Goal: Entertainment & Leisure: Consume media (video, audio)

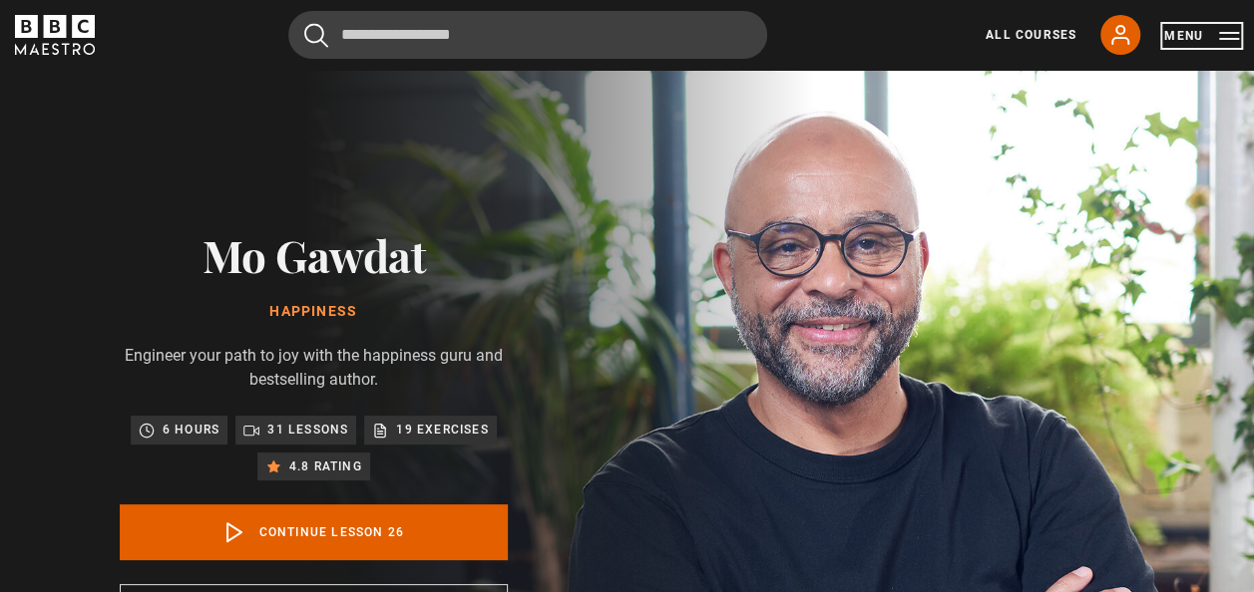
click at [1183, 31] on button "Menu" at bounding box center [1201, 36] width 75 height 20
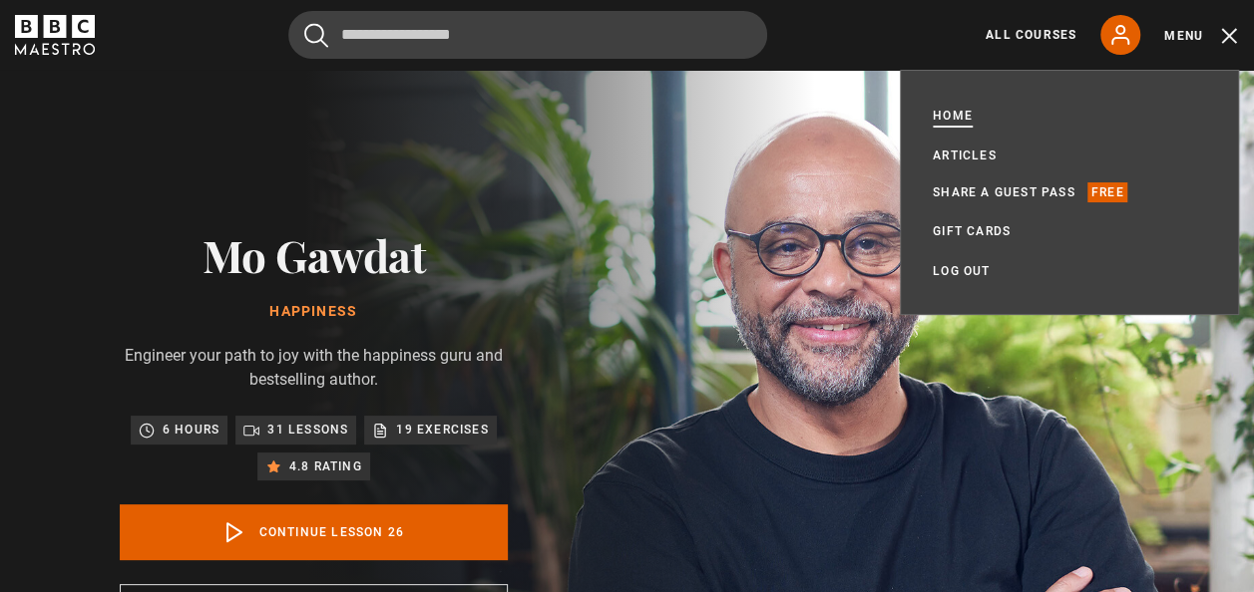
click at [956, 112] on link "Home" at bounding box center [953, 116] width 40 height 20
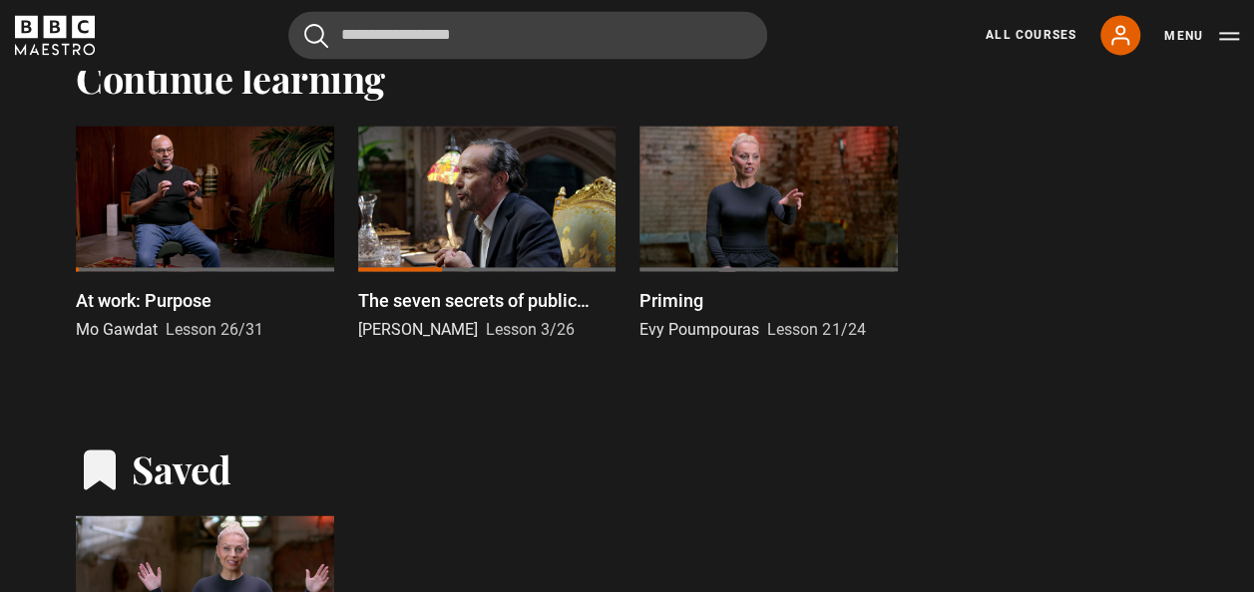
scroll to position [1405, 0]
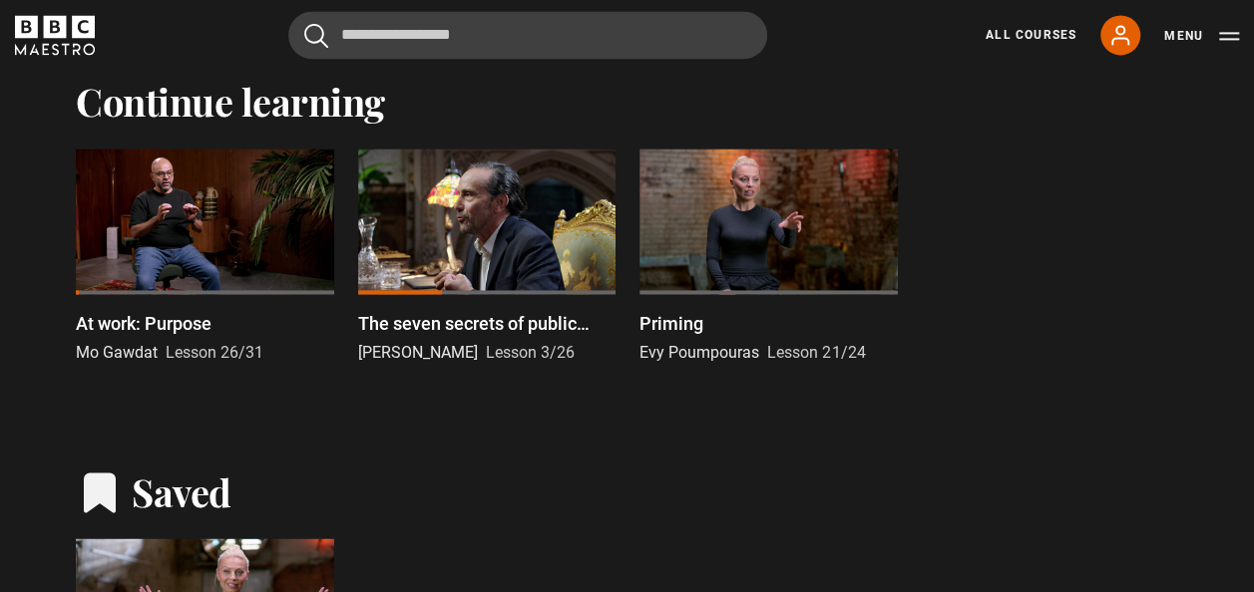
click at [475, 260] on div at bounding box center [487, 221] width 258 height 145
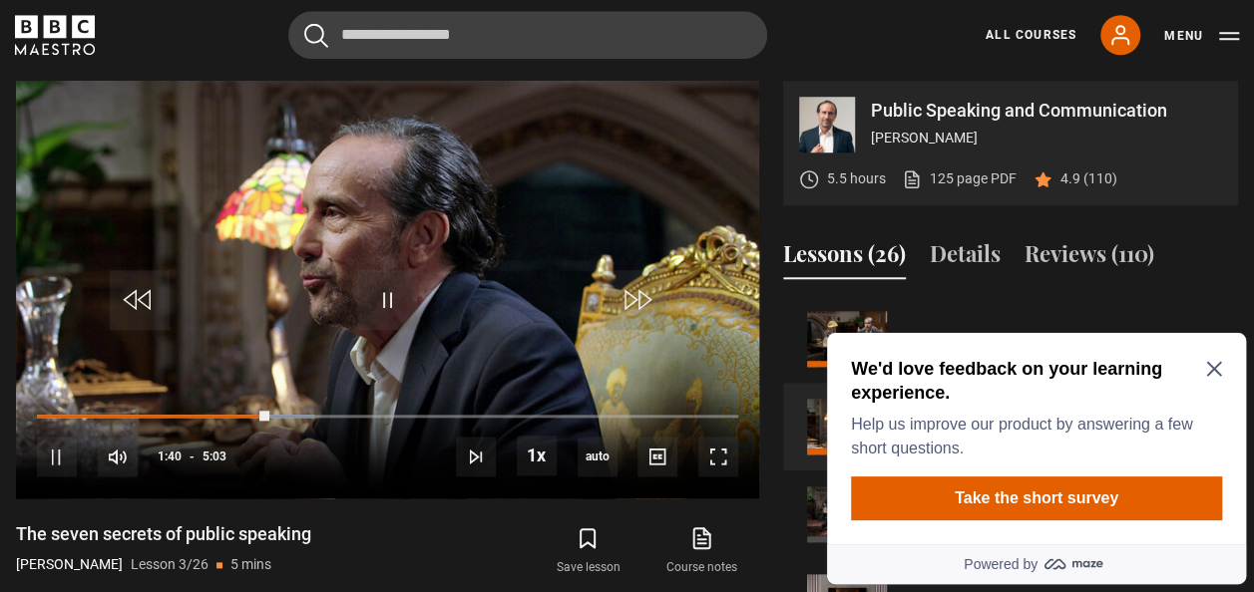
click at [1208, 365] on icon "Close Maze Prompt" at bounding box center [1214, 369] width 16 height 16
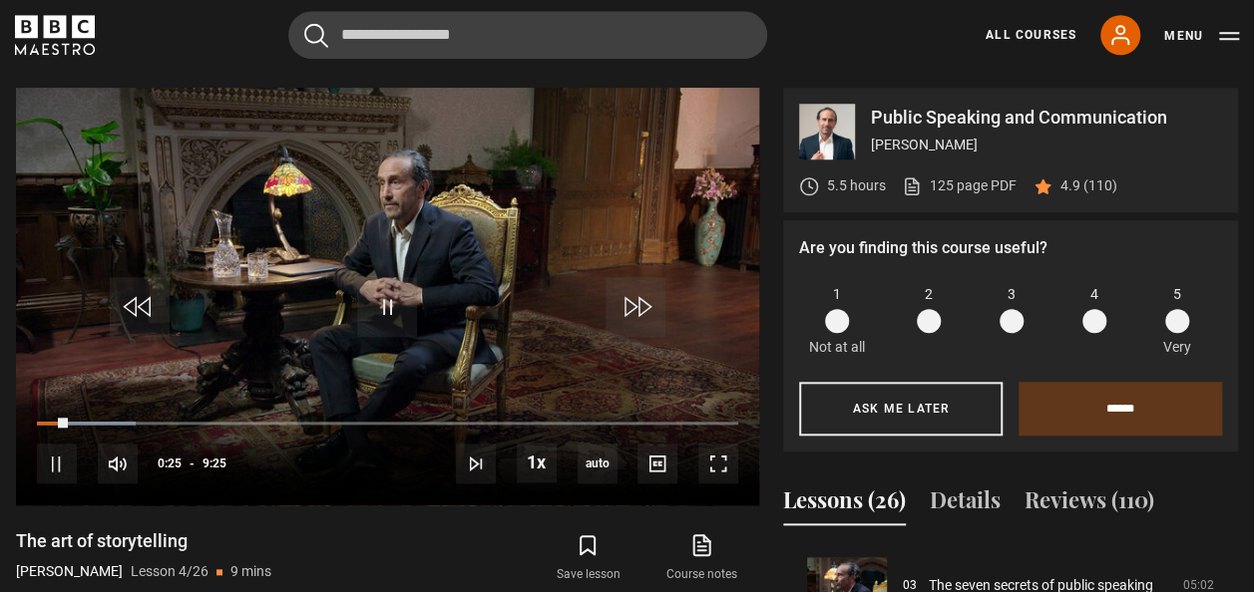
scroll to position [809, 0]
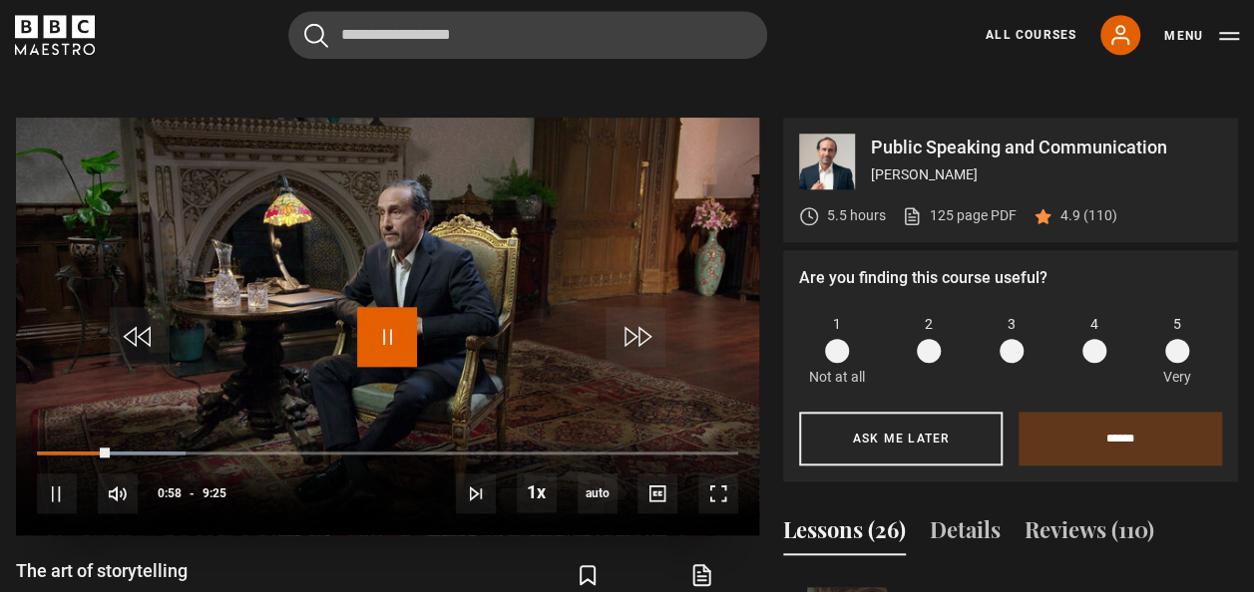
click at [386, 321] on span "Video Player" at bounding box center [387, 337] width 60 height 60
click at [394, 335] on span "Video Player" at bounding box center [387, 337] width 60 height 60
click at [391, 339] on span "Video Player" at bounding box center [387, 337] width 60 height 60
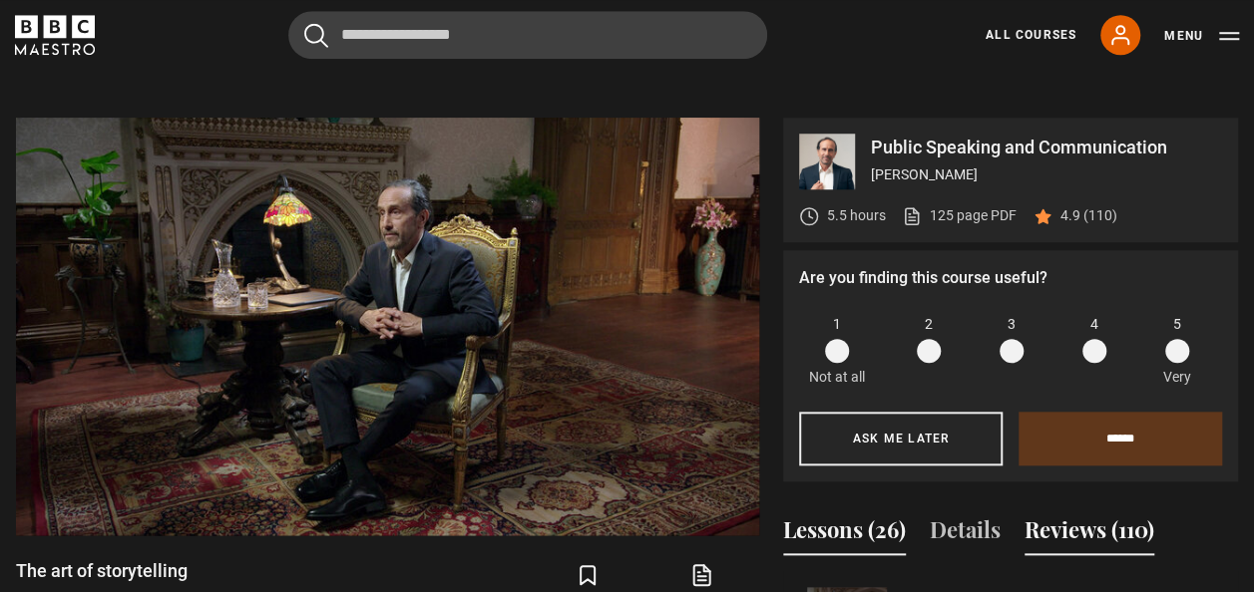
click at [1097, 527] on button "Reviews (110)" at bounding box center [1089, 535] width 130 height 42
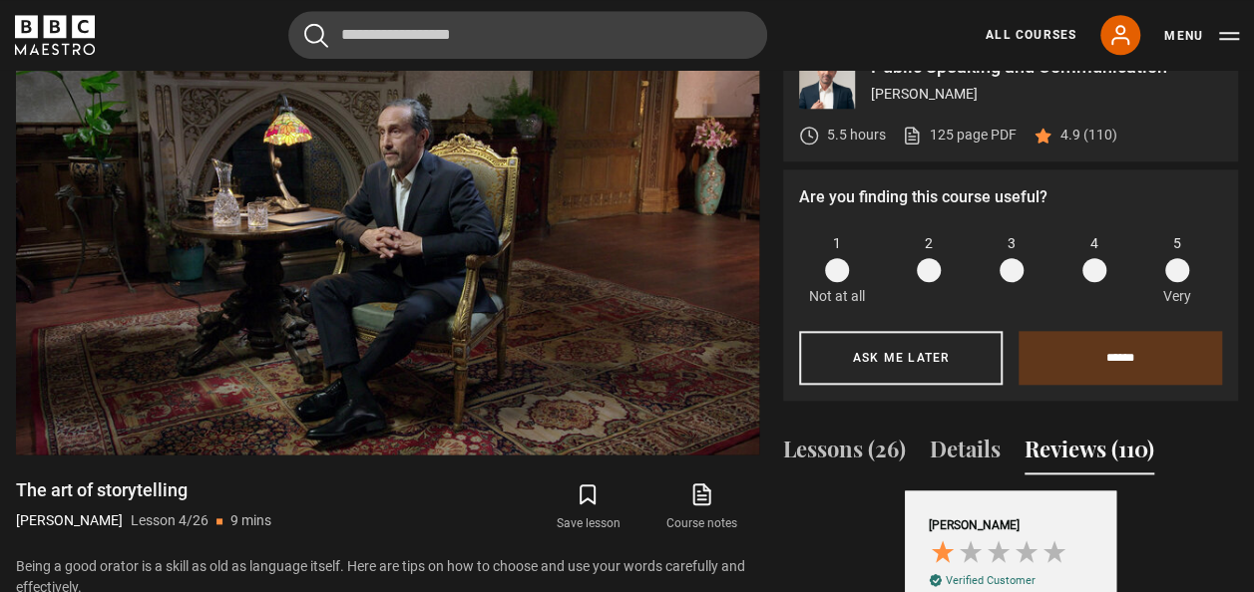
scroll to position [1108, 0]
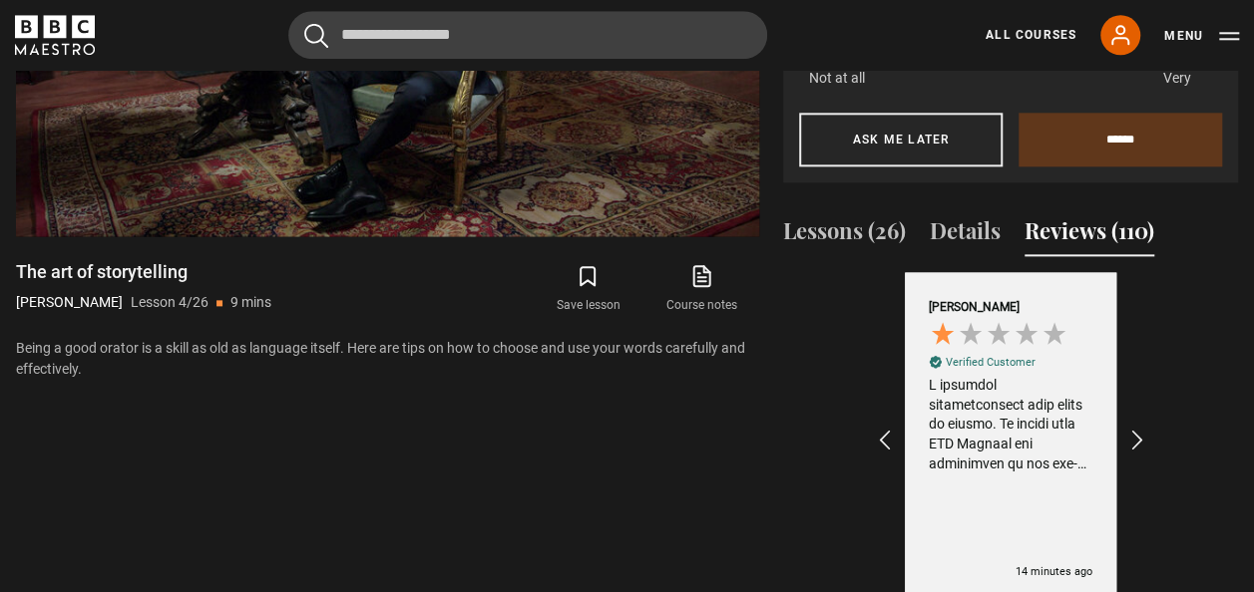
click at [1061, 451] on div at bounding box center [1011, 425] width 164 height 98
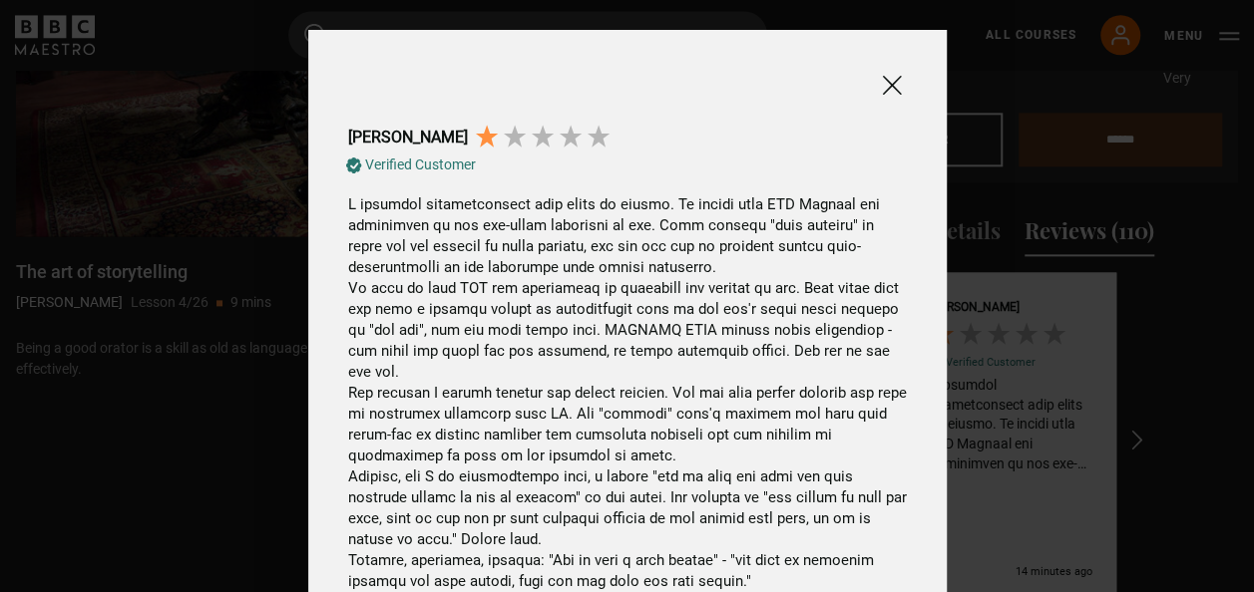
click at [886, 89] on span at bounding box center [892, 85] width 24 height 25
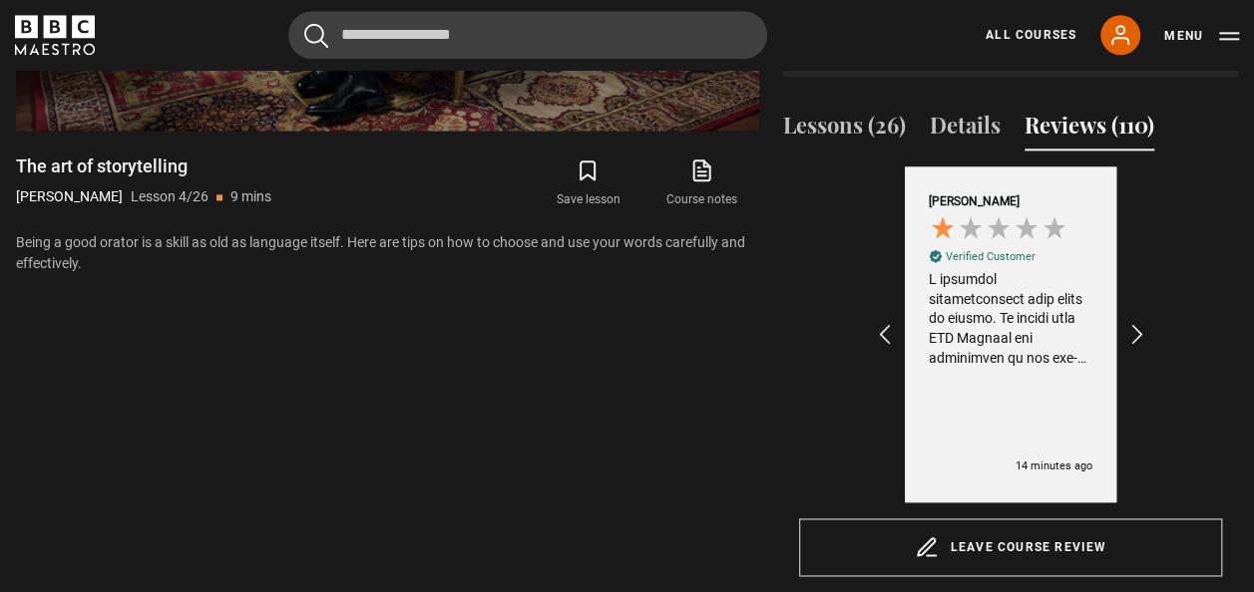
scroll to position [1323, 0]
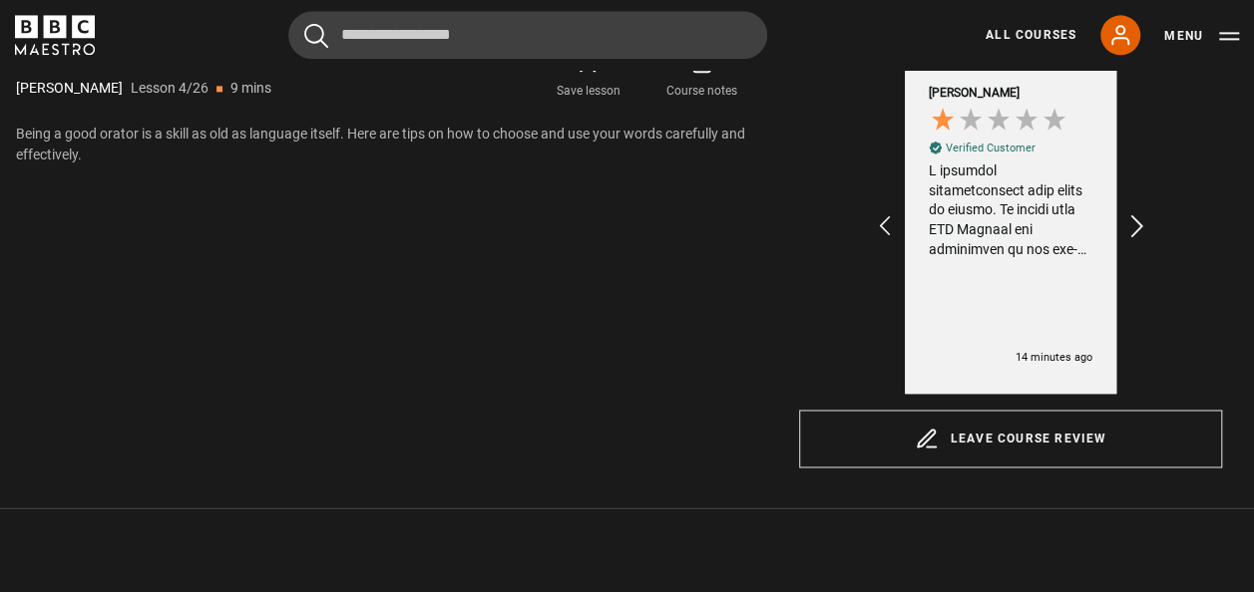
click at [1136, 224] on icon "REVIEWS.io Carousel Scroll Right" at bounding box center [1137, 226] width 28 height 28
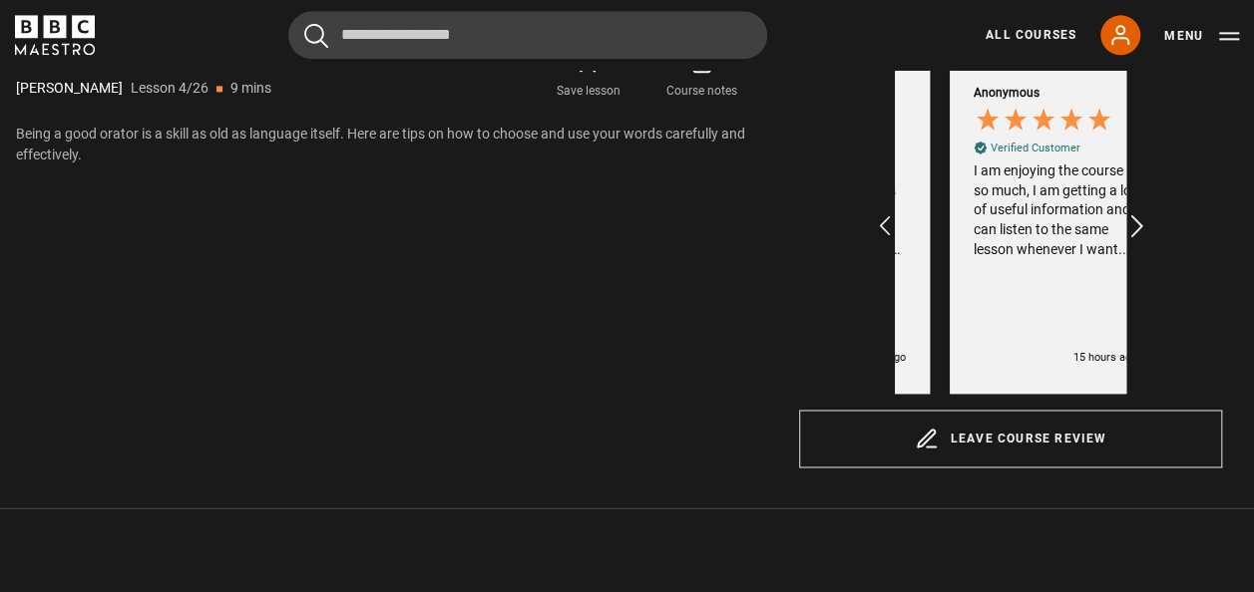
scroll to position [0, 231]
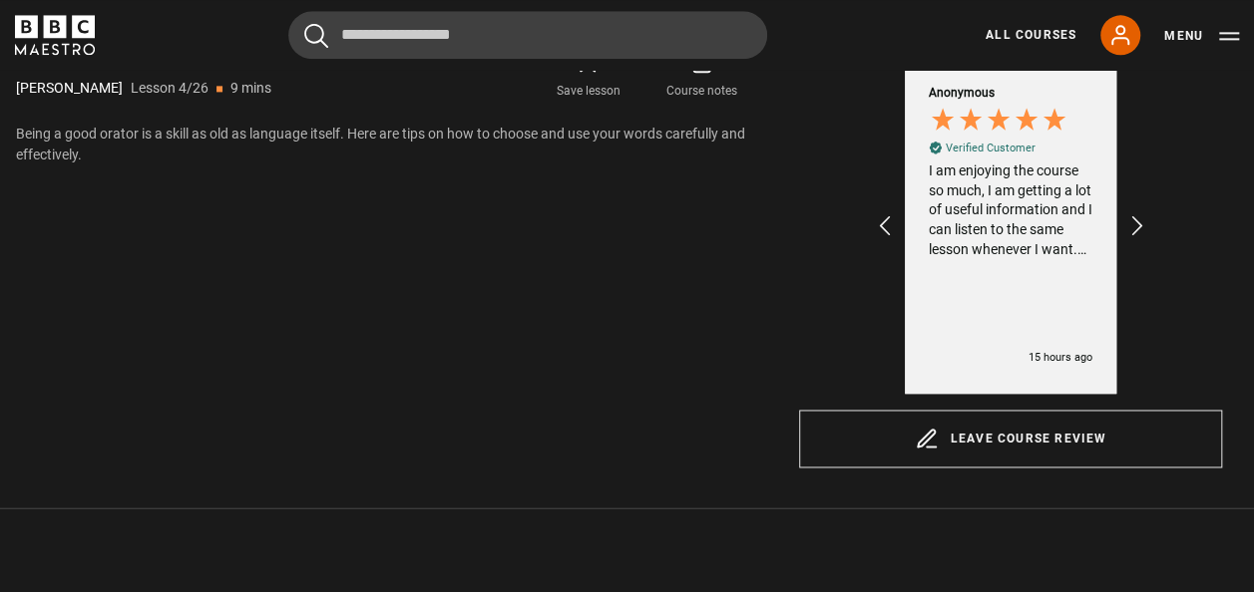
click at [1069, 347] on div "Anonymous Verified Customer I am enjoying the course so much, I am getting a lo…" at bounding box center [1010, 226] width 211 height 336
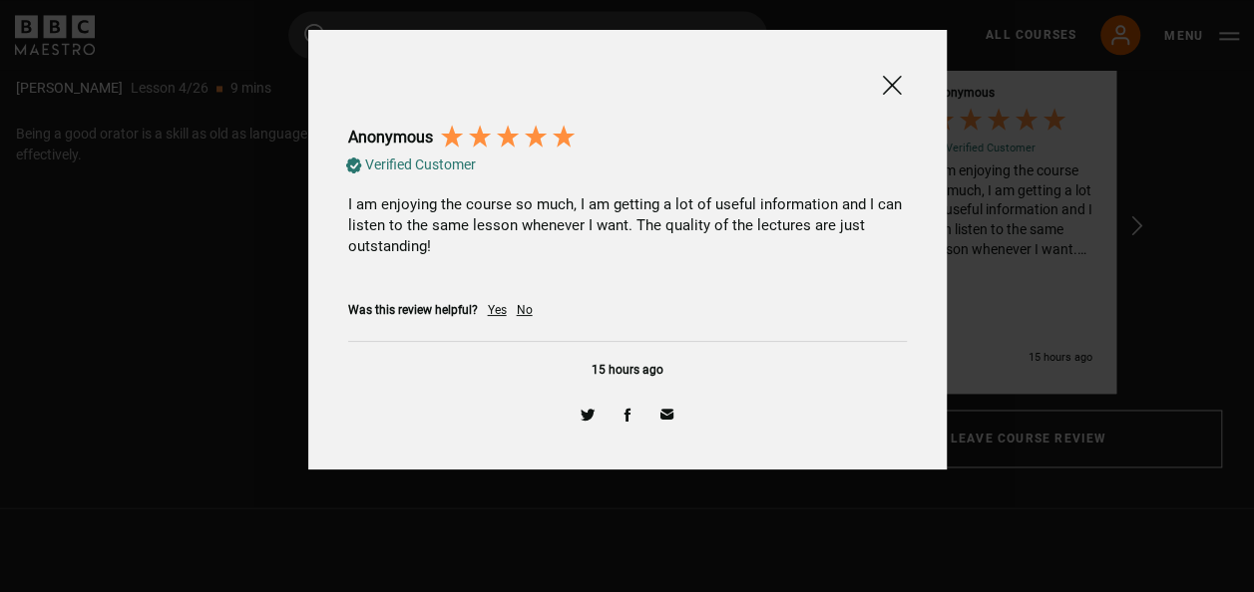
click at [896, 82] on span at bounding box center [892, 85] width 24 height 25
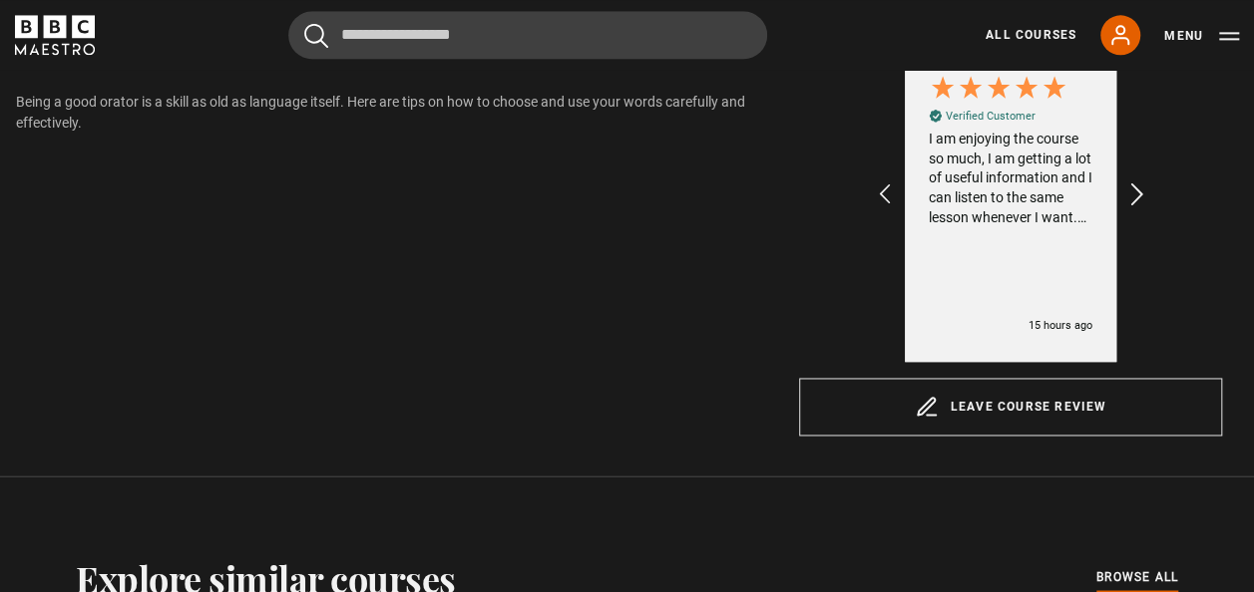
scroll to position [1323, 0]
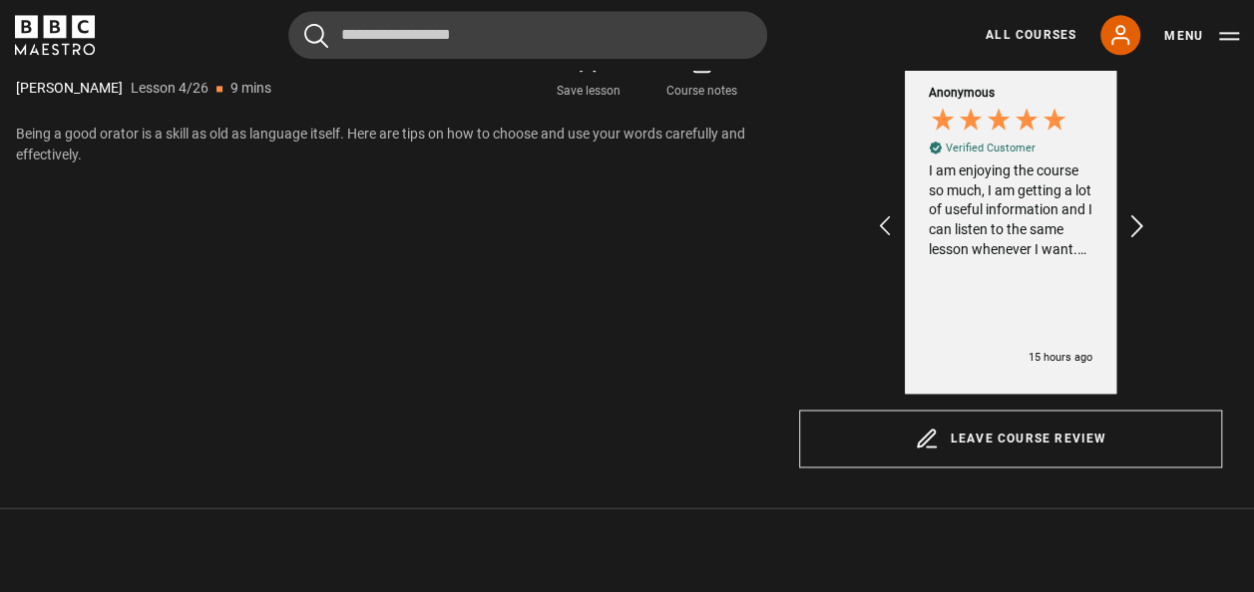
click at [1137, 224] on icon "REVIEWS.io Carousel Scroll Right" at bounding box center [1137, 226] width 28 height 28
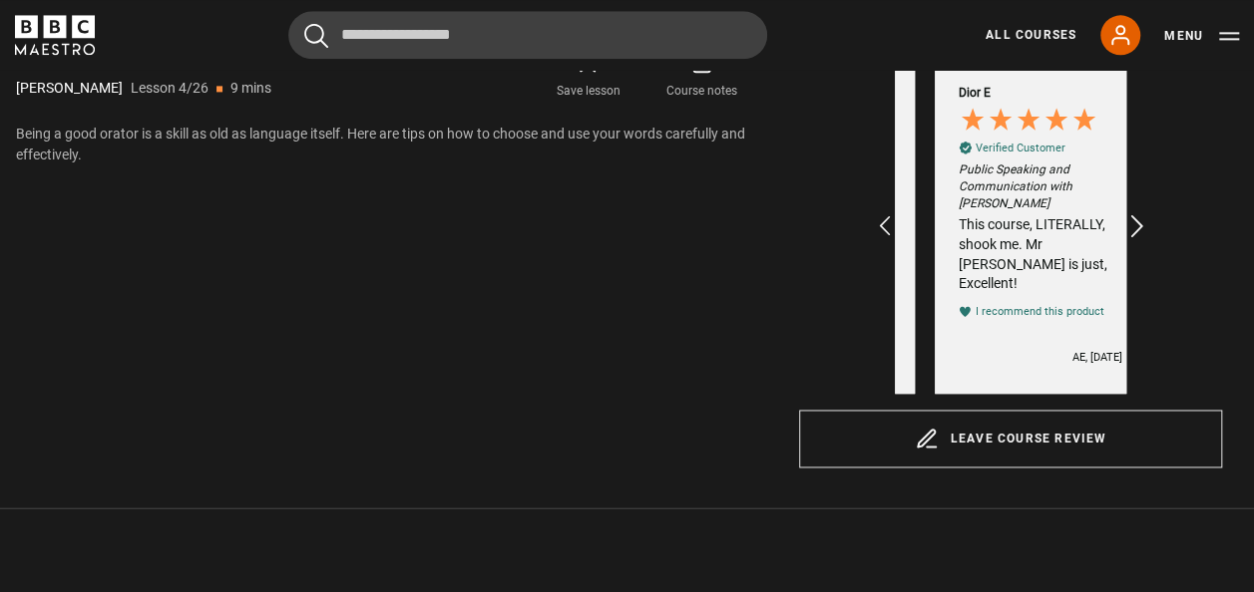
scroll to position [0, 463]
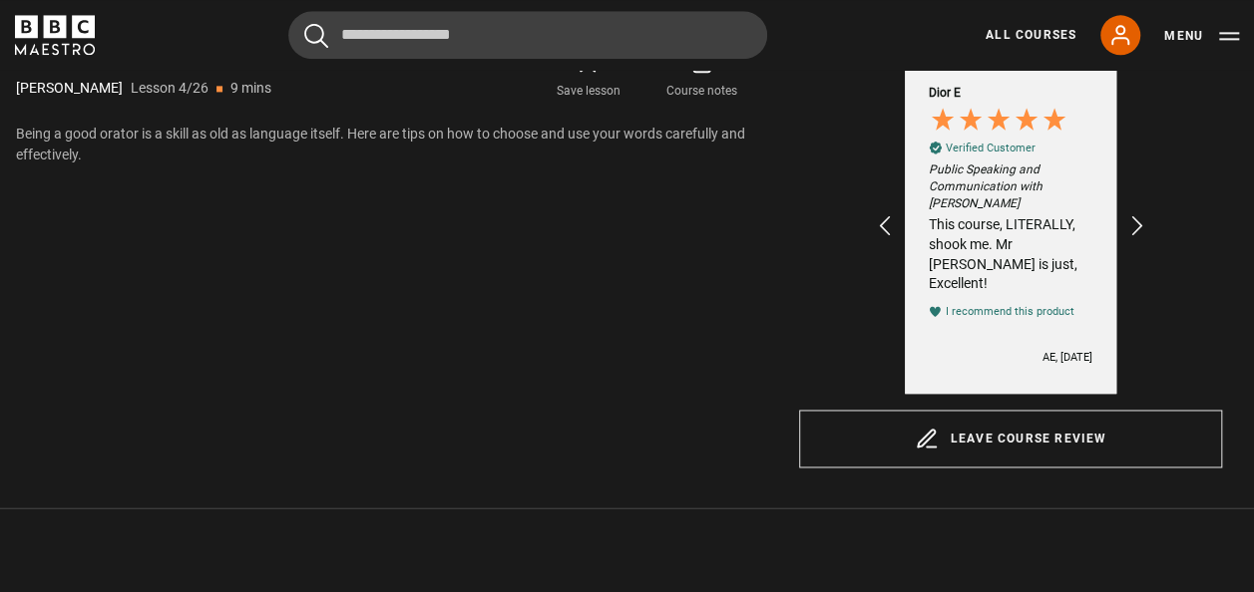
click at [1043, 246] on div "This course, LITERALLY, shook me. Mr [PERSON_NAME] is just, Excellent!" at bounding box center [1011, 254] width 164 height 78
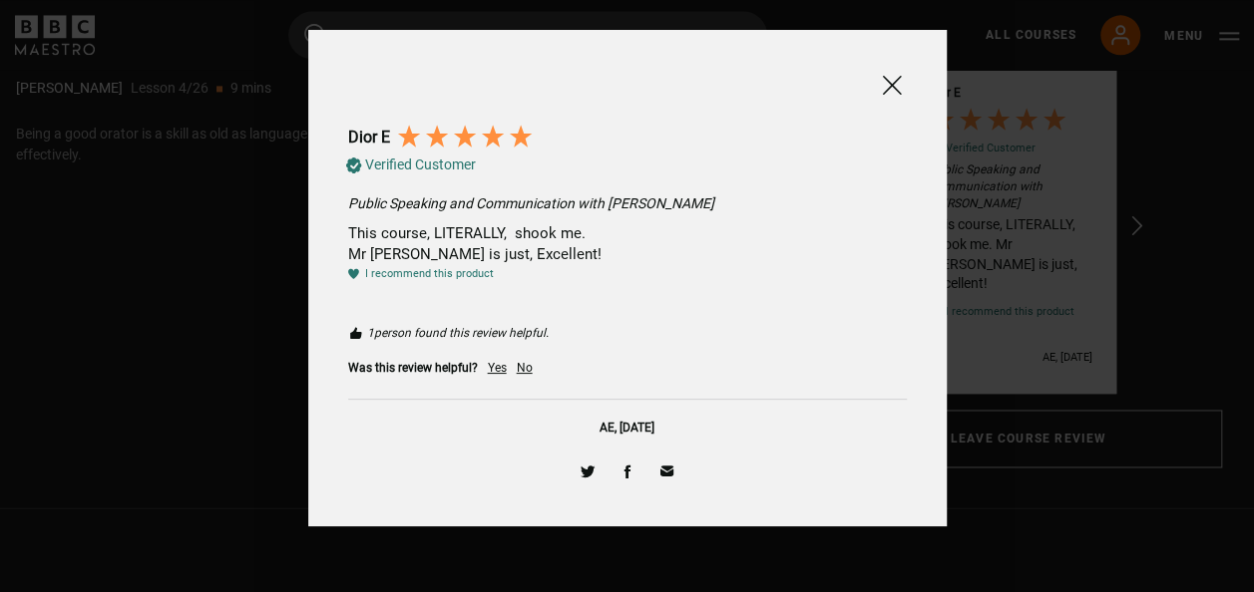
click at [890, 91] on span at bounding box center [892, 85] width 24 height 25
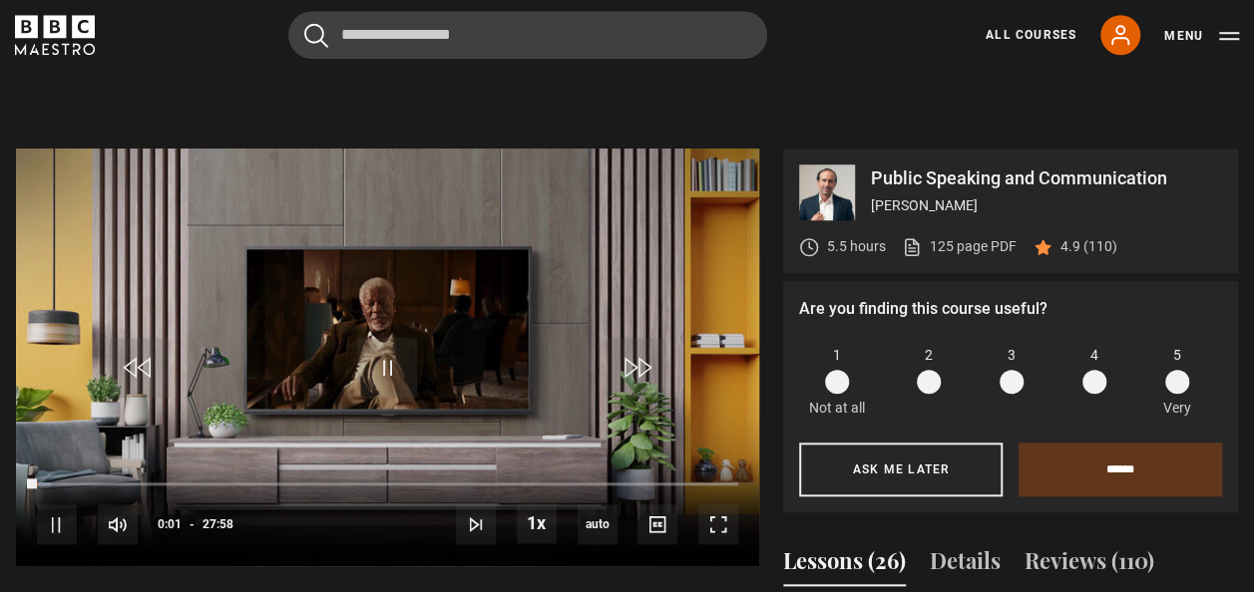
scroll to position [809, 0]
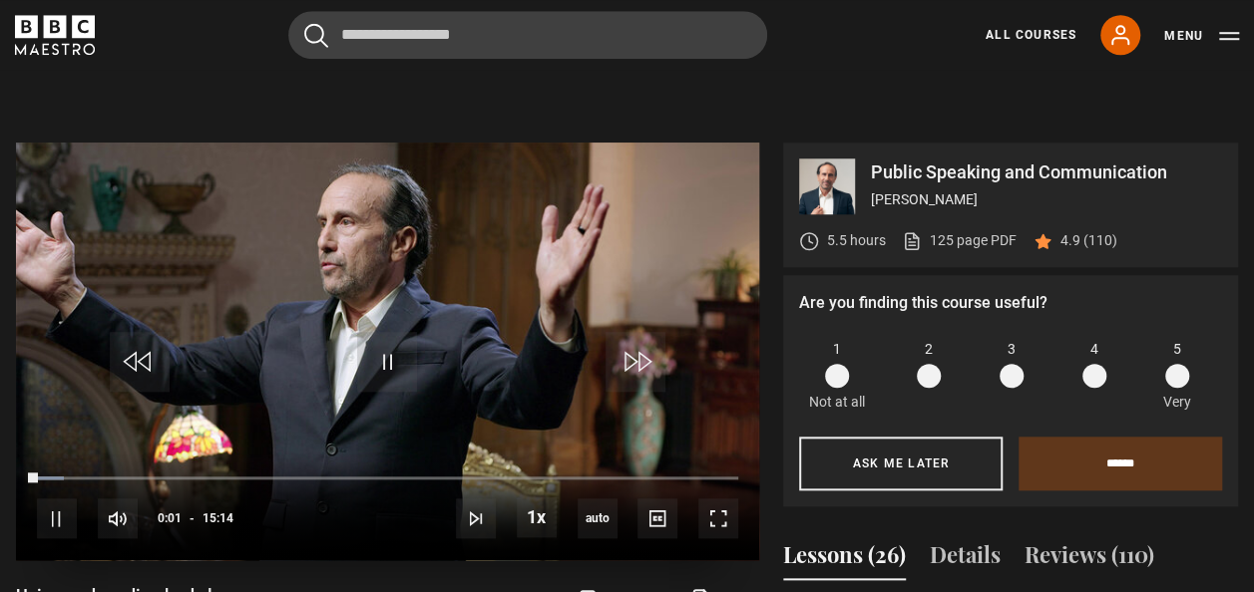
scroll to position [809, 0]
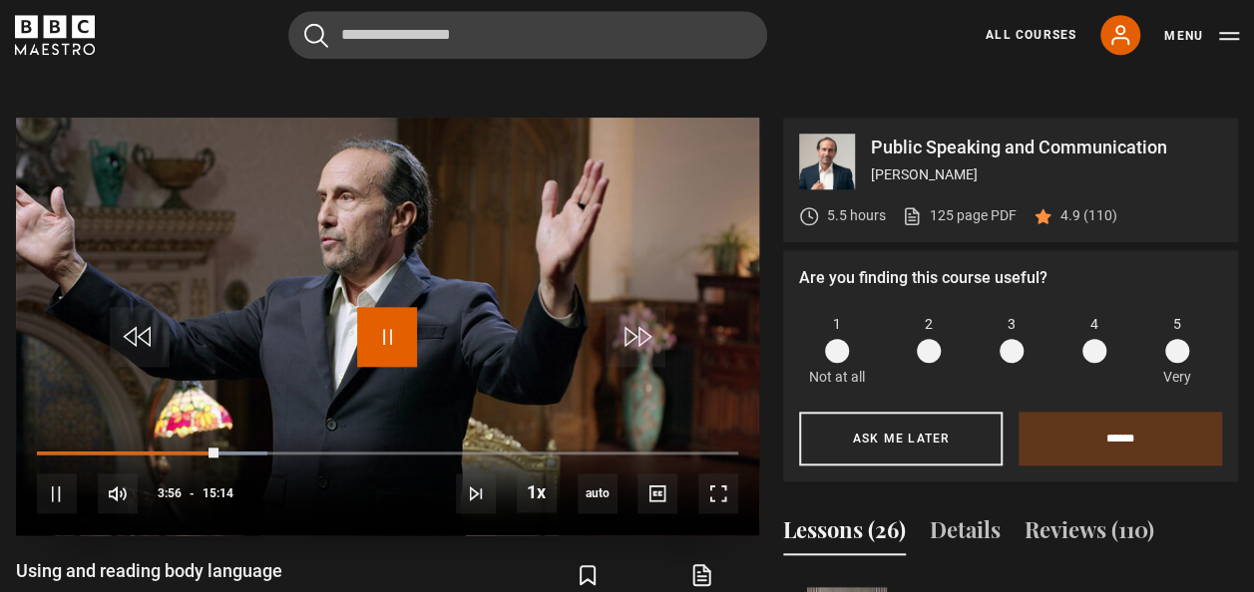
click at [385, 325] on span "Video Player" at bounding box center [387, 337] width 60 height 60
